Goal: Obtain resource: Download file/media

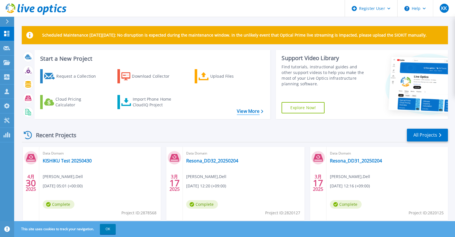
click at [255, 111] on link "View More" at bounding box center [250, 110] width 26 height 5
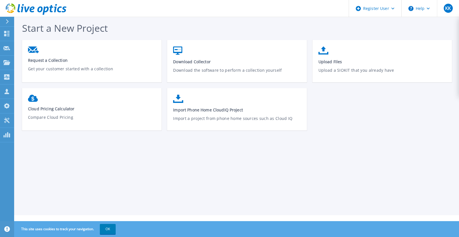
click at [3, 20] on button at bounding box center [7, 22] width 14 height 10
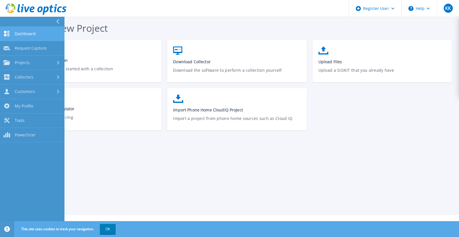
click at [29, 31] on span "Dashboard" at bounding box center [25, 33] width 21 height 5
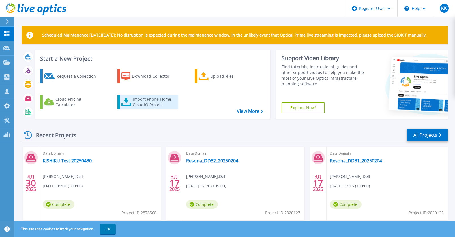
click at [133, 104] on div "Import Phone Home CloudIQ Project" at bounding box center [155, 101] width 44 height 11
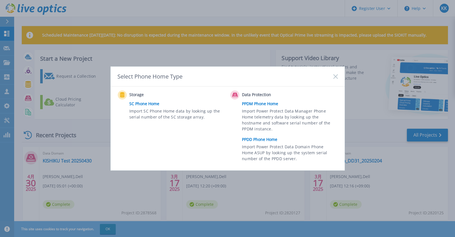
click at [338, 75] on icon at bounding box center [335, 76] width 5 height 5
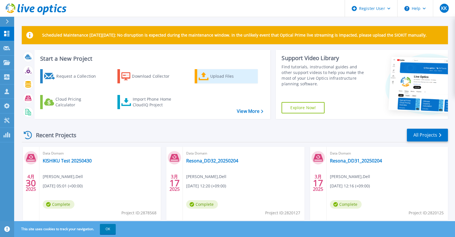
click at [207, 76] on icon at bounding box center [204, 76] width 10 height 8
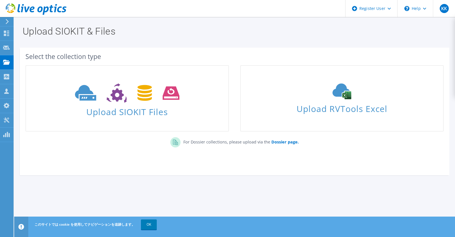
click at [9, 23] on icon at bounding box center [7, 21] width 4 height 5
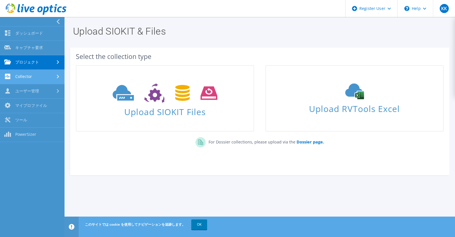
click at [29, 74] on link "Collector" at bounding box center [32, 77] width 65 height 14
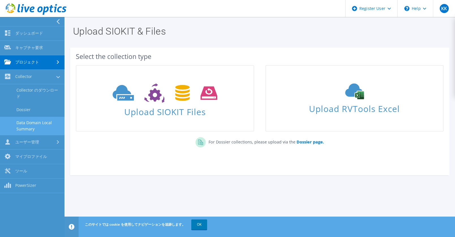
click at [34, 125] on link "Data Domain Local Summary" at bounding box center [32, 126] width 65 height 18
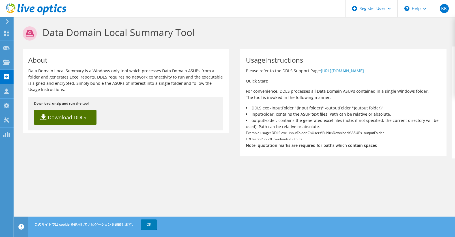
click at [72, 117] on link "Download DDLS" at bounding box center [65, 117] width 63 height 15
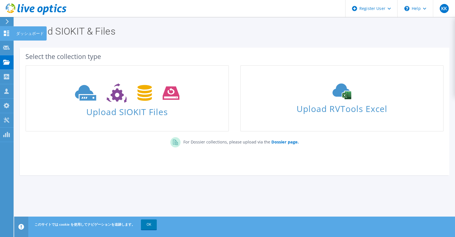
click at [8, 31] on icon at bounding box center [6, 33] width 7 height 5
